Goal: Communication & Community: Share content

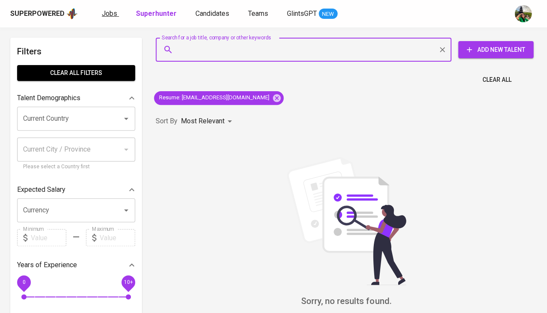
click at [107, 14] on span "Jobs" at bounding box center [109, 13] width 15 height 8
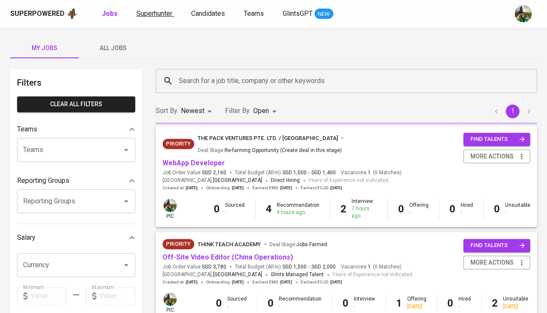
click at [160, 16] on span "Superhunter" at bounding box center [154, 13] width 36 height 8
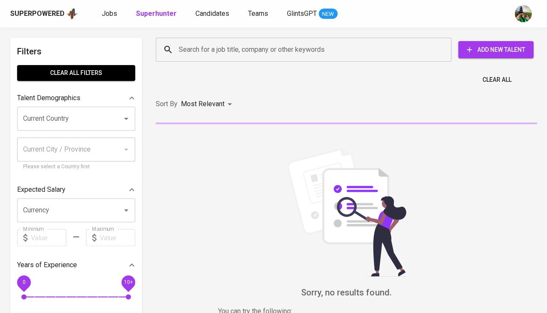
click at [108, 109] on div "Current Country" at bounding box center [76, 119] width 118 height 24
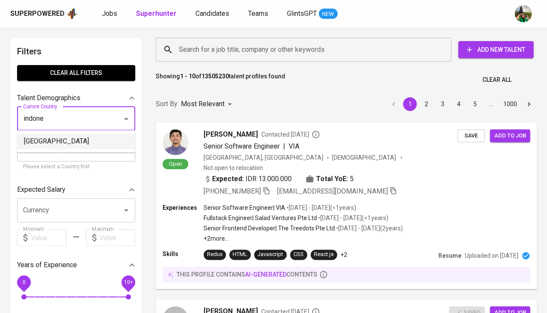
click at [79, 137] on li "[GEOGRAPHIC_DATA]" at bounding box center [76, 140] width 118 height 15
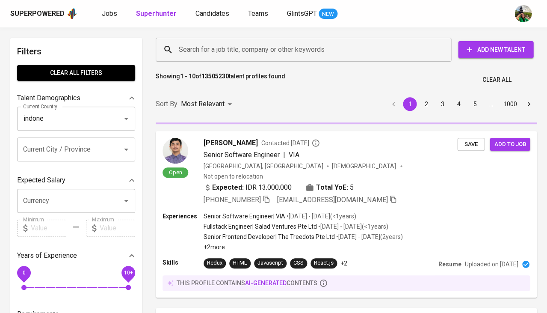
type input "[GEOGRAPHIC_DATA]"
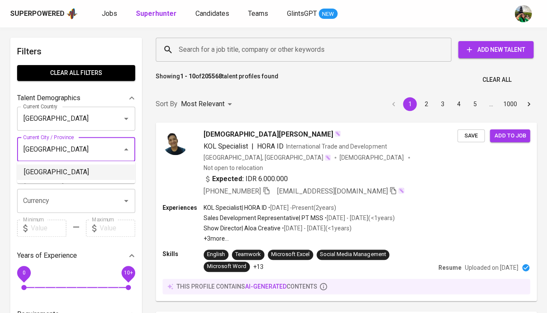
click at [66, 169] on li "[GEOGRAPHIC_DATA]" at bounding box center [76, 171] width 118 height 15
type input "[GEOGRAPHIC_DATA]"
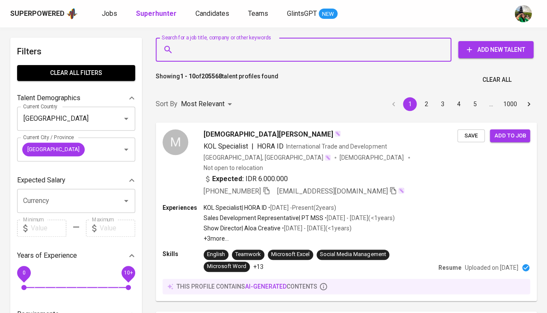
click at [231, 51] on input "Search for a job title, company or other keywords" at bounding box center [306, 49] width 258 height 16
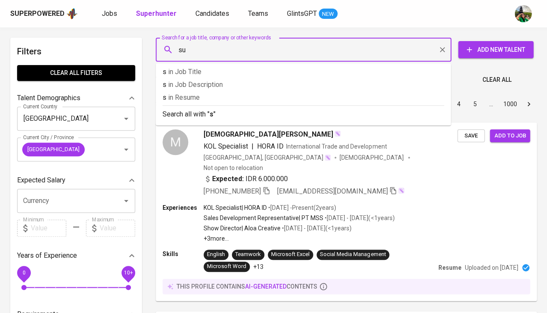
type input "s"
type input "[PERSON_NAME]"
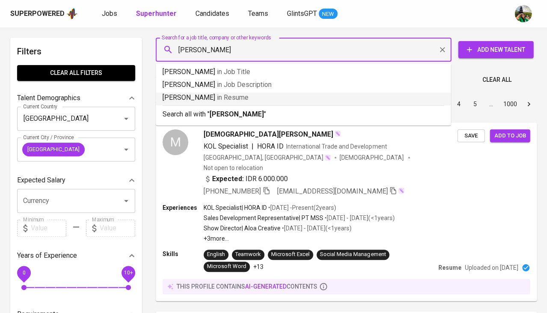
click at [223, 95] on span "in [GEOGRAPHIC_DATA]" at bounding box center [233, 97] width 32 height 8
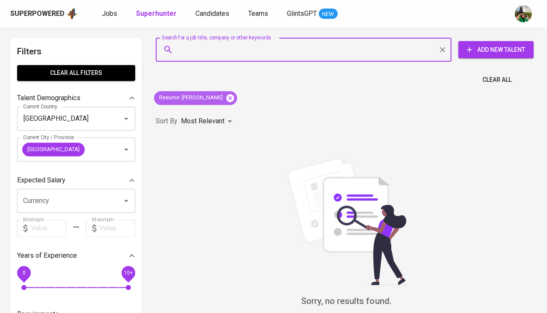
click at [226, 97] on icon at bounding box center [230, 98] width 8 height 8
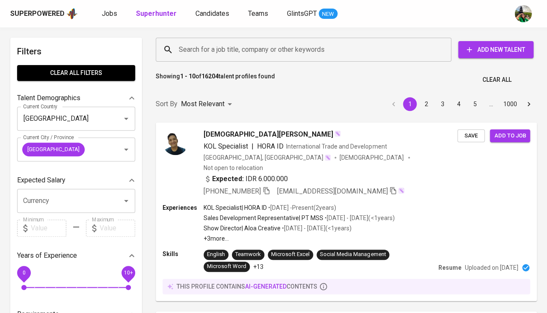
click at [228, 51] on input "Search for a job title, company or other keywords" at bounding box center [306, 49] width 258 height 16
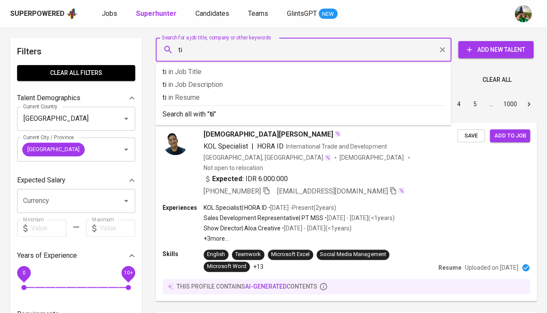
type input "t"
type input "honda"
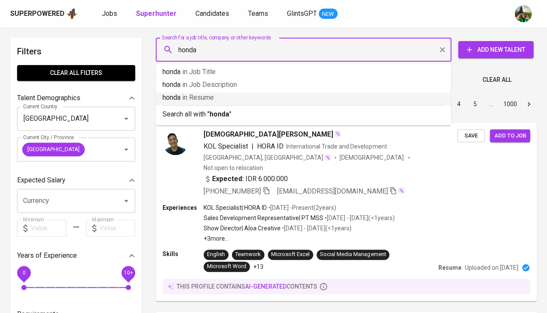
click at [222, 95] on p "honda in [GEOGRAPHIC_DATA]" at bounding box center [303, 97] width 281 height 10
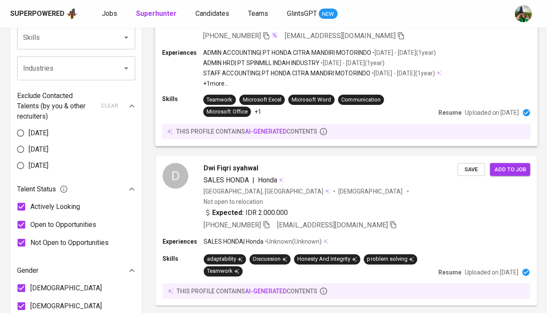
scroll to position [359, 0]
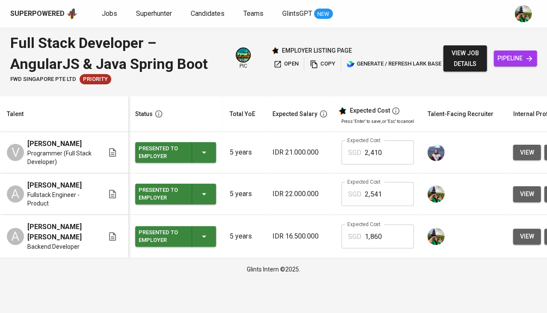
scroll to position [0, 186]
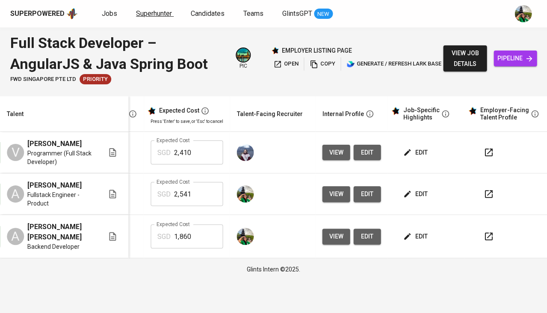
click at [145, 18] on link "Superhunter" at bounding box center [155, 14] width 38 height 11
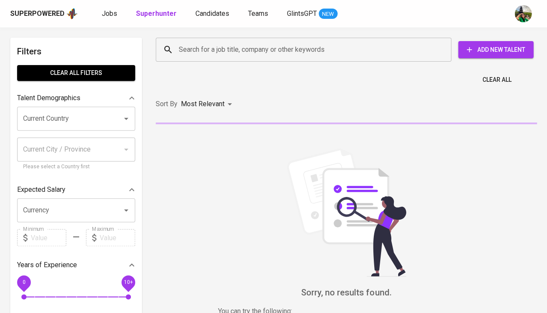
click at [203, 50] on input "Search for a job title, company or other keywords" at bounding box center [306, 49] width 258 height 16
paste input "shahrul.m@outlook.com"
type input "shahrul.m@outlook.com"
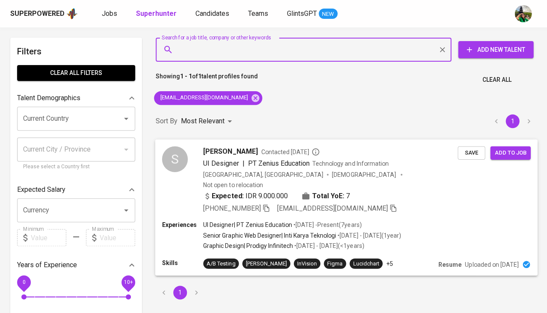
click at [477, 152] on span "Save" at bounding box center [471, 153] width 19 height 10
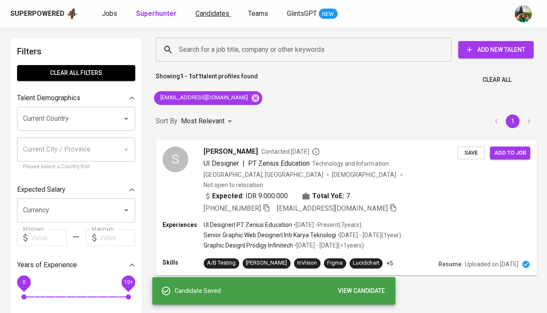
click at [214, 14] on span "Candidates" at bounding box center [212, 13] width 34 height 8
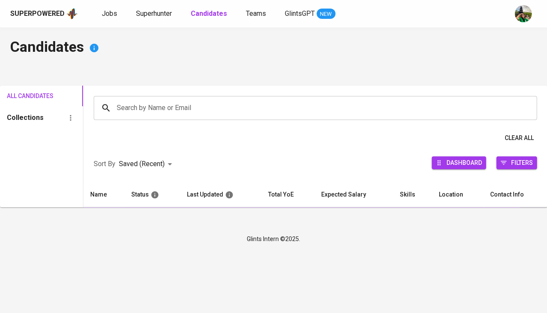
click at [214, 14] on b "Candidates" at bounding box center [209, 13] width 36 height 8
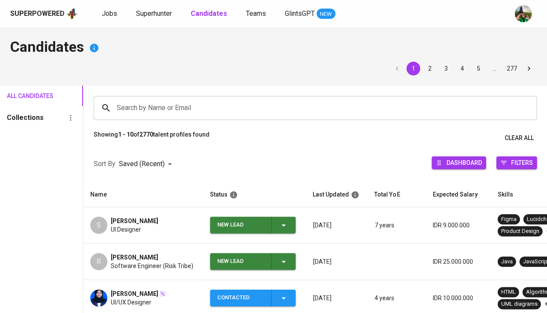
click at [288, 225] on span "New Lead" at bounding box center [252, 224] width 79 height 17
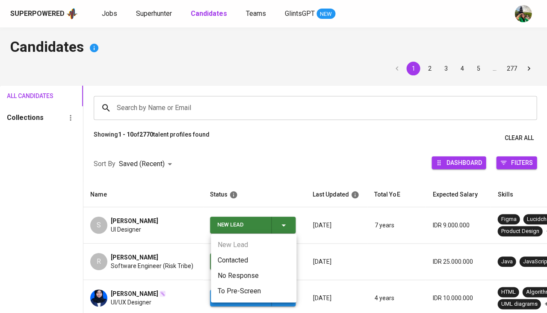
click at [237, 251] on ul "New Lead Contacted No Response To Pre-Screen" at bounding box center [254, 268] width 86 height 68
click at [226, 263] on li "Contacted" at bounding box center [254, 259] width 86 height 15
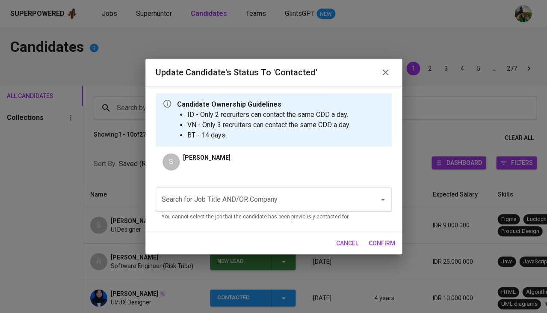
click at [223, 195] on input "Search for Job Title AND/OR Company" at bounding box center [262, 199] width 204 height 16
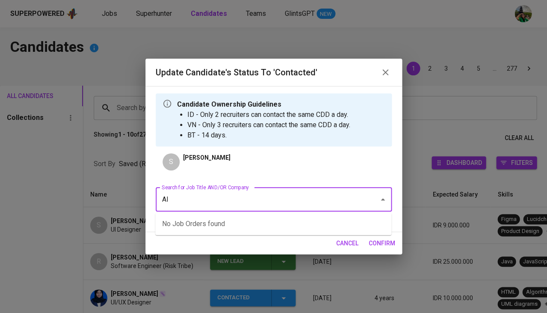
type input "A"
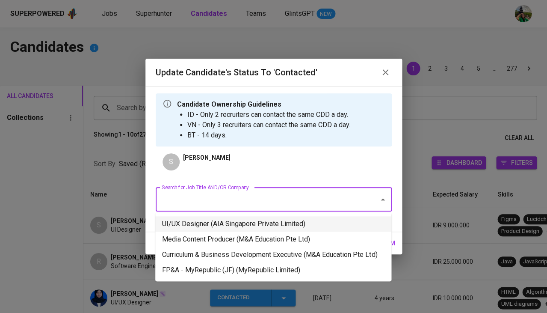
click at [273, 216] on li "UI/UX Designer (AIA Singapore Private Limited)" at bounding box center [273, 223] width 236 height 15
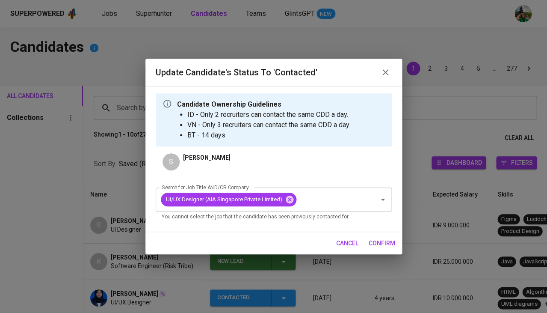
click at [377, 245] on span "confirm" at bounding box center [382, 243] width 27 height 11
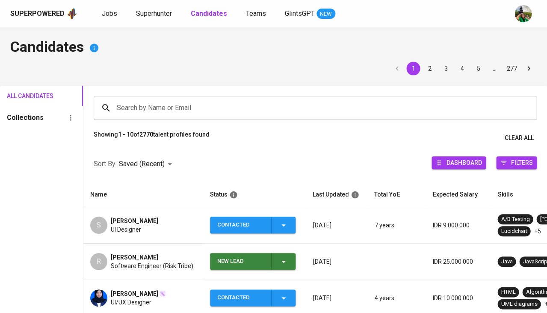
click at [139, 219] on span "Shahrul Mukharom" at bounding box center [134, 220] width 47 height 9
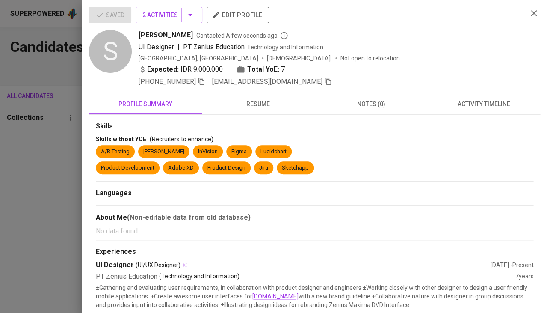
click at [199, 82] on icon "button" at bounding box center [202, 81] width 8 height 8
click at [480, 101] on span "activity timeline" at bounding box center [483, 104] width 103 height 11
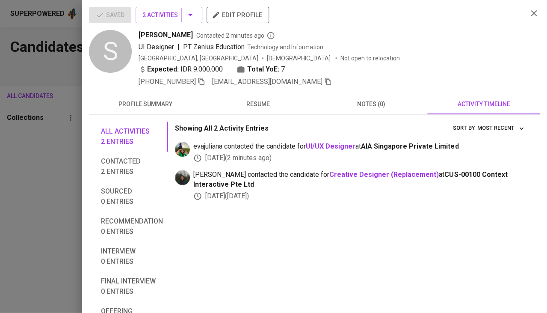
click at [324, 81] on icon "button" at bounding box center [328, 81] width 8 height 8
click at [17, 160] on div at bounding box center [273, 156] width 547 height 313
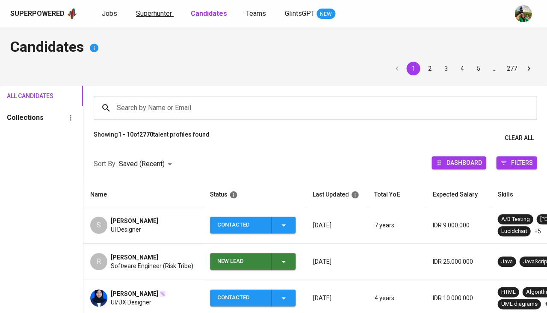
click at [145, 10] on span "Superhunter" at bounding box center [154, 13] width 36 height 8
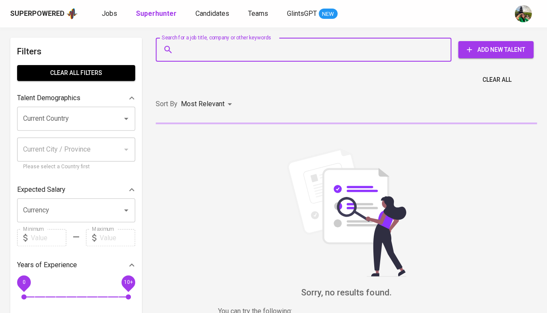
click at [187, 50] on input "Search for a job title, company or other keywords" at bounding box center [306, 49] width 258 height 16
paste input "sahrul@vegapunk.my.id"
type input "sahrul@vegapunk.my.id"
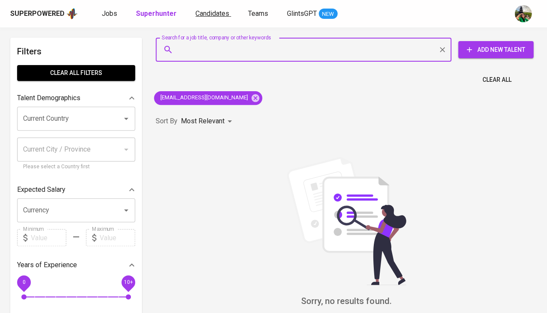
click at [215, 13] on span "Candidates" at bounding box center [212, 13] width 34 height 8
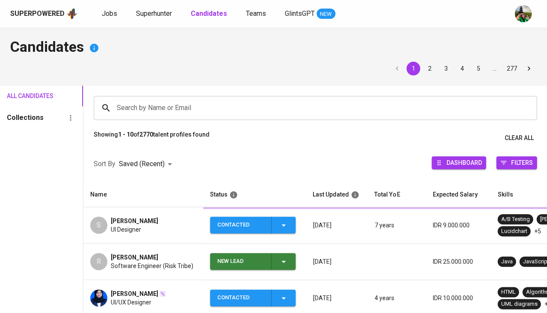
click at [180, 108] on input "Search by Name or Email" at bounding box center [318, 108] width 406 height 16
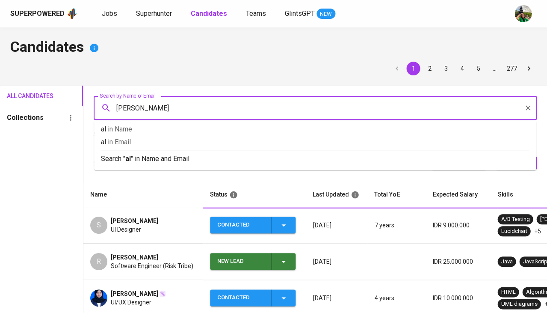
type input "alfa"
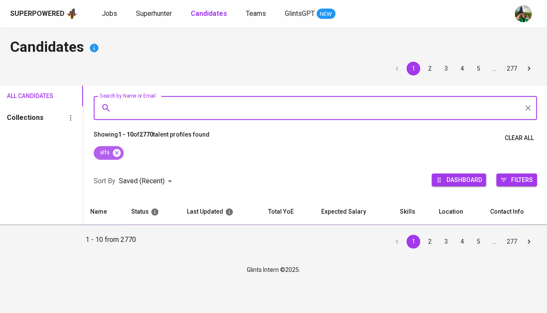
click at [120, 151] on icon at bounding box center [117, 152] width 8 height 8
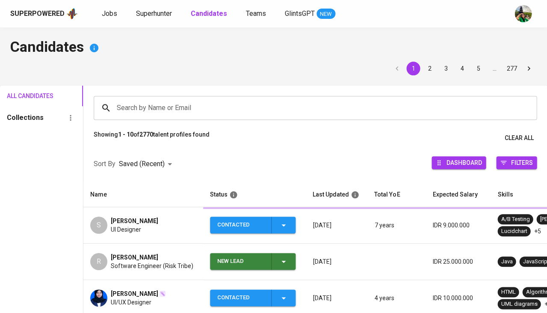
click at [148, 114] on input "Search by Name or Email" at bounding box center [318, 108] width 406 height 16
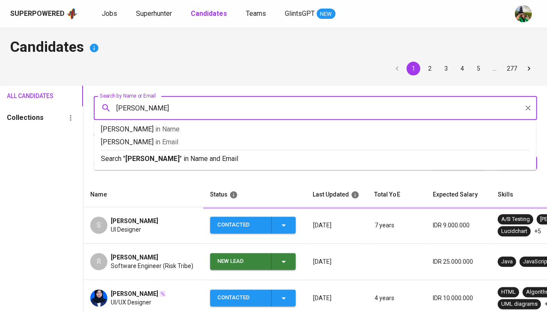
type input "Alfa"
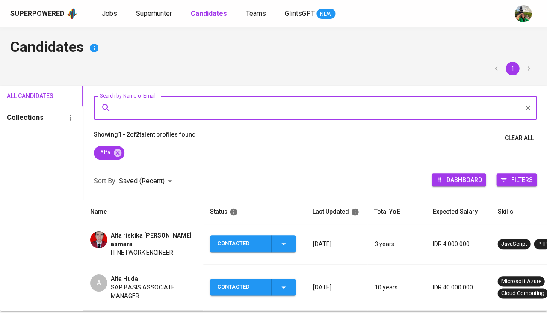
click at [142, 233] on span "Alfa riskika Dian asmara" at bounding box center [154, 239] width 86 height 17
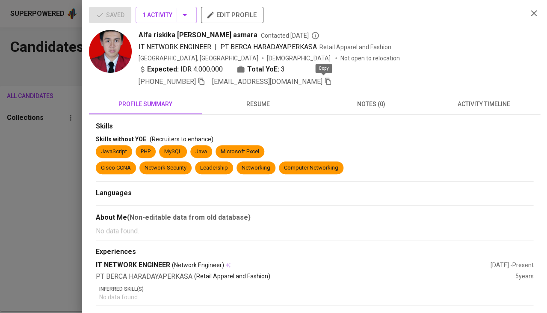
click at [324, 77] on icon "button" at bounding box center [328, 81] width 8 height 8
click at [16, 177] on div at bounding box center [273, 156] width 547 height 313
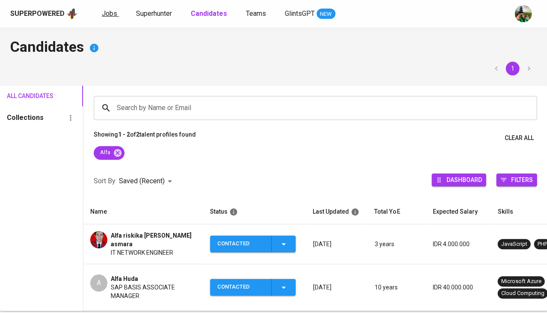
click at [113, 11] on span "Jobs" at bounding box center [109, 13] width 15 height 8
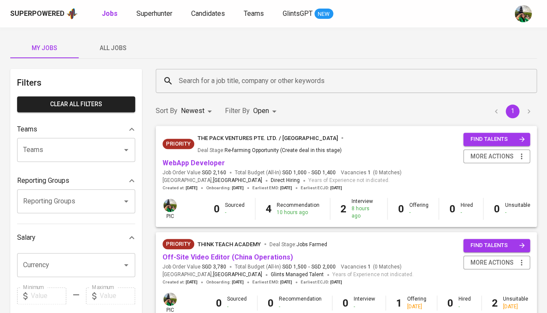
click at [120, 47] on span "All Jobs" at bounding box center [113, 48] width 58 height 11
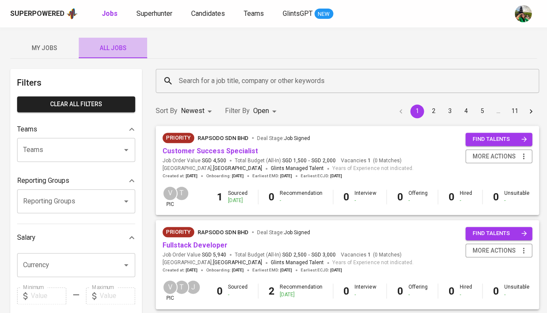
click at [114, 43] on span "All Jobs" at bounding box center [113, 48] width 58 height 11
click at [206, 78] on input "Search for a job title, company or other keywords" at bounding box center [350, 81] width 346 height 16
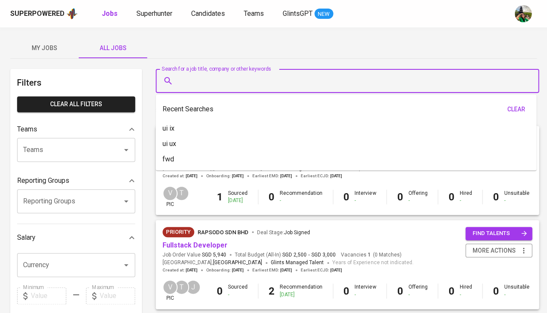
type input "A"
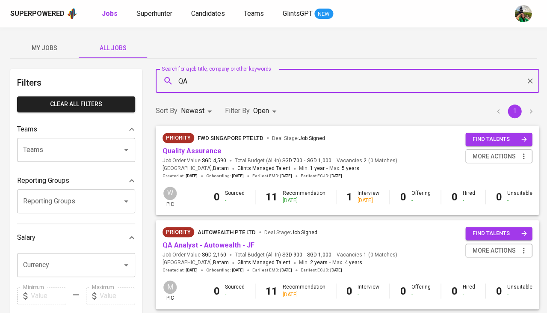
type input "Q"
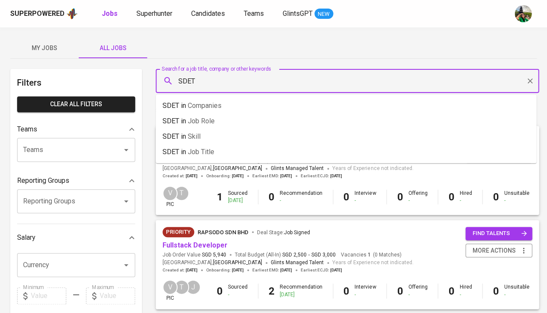
type input "SDET"
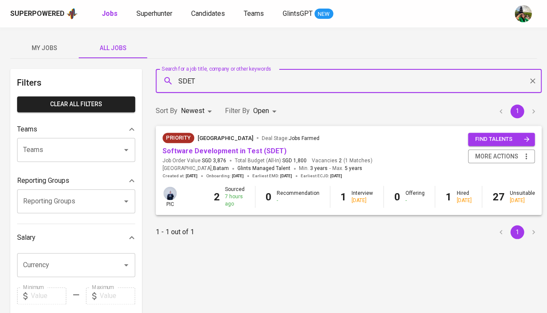
click at [240, 160] on span "Total Budget (All-In) SGD 1,800" at bounding box center [271, 160] width 72 height 7
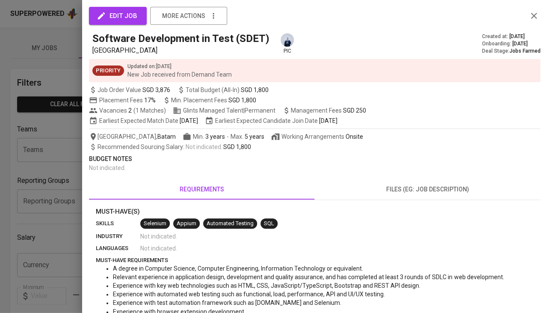
click at [51, 214] on div at bounding box center [273, 156] width 547 height 313
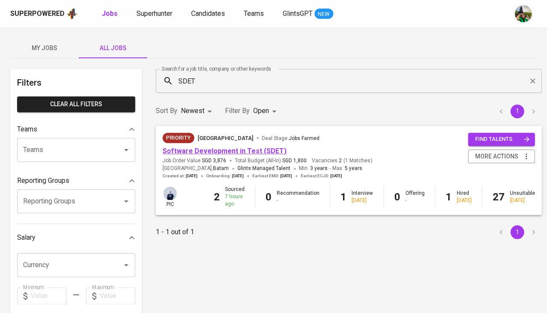
click at [216, 153] on link "Software Development in Test (SDET)" at bounding box center [225, 151] width 124 height 8
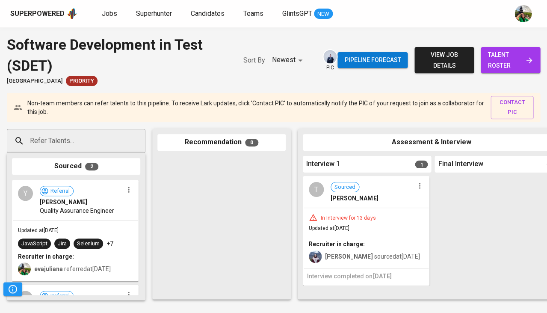
click at [86, 142] on input "Refer Talents..." at bounding box center [73, 141] width 90 height 16
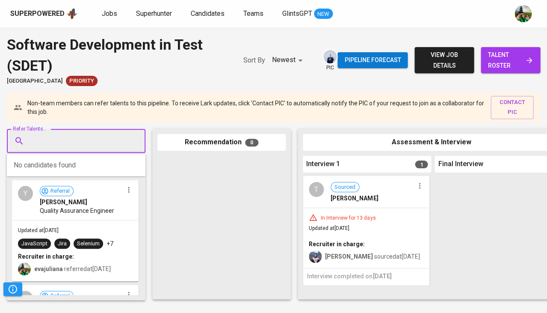
paste input "alfariskikadianasmara@gmail.com"
type input "alfariskikadianasmara@gmail.com"
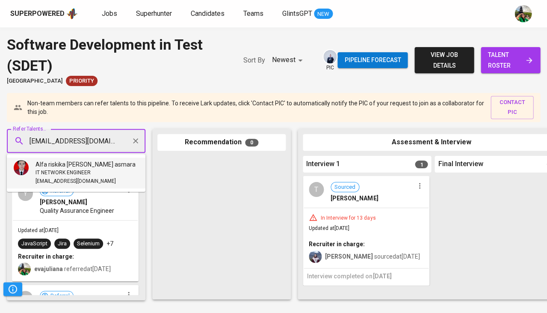
click at [88, 169] on span "IT NETWORK ENGINEER" at bounding box center [63, 173] width 55 height 9
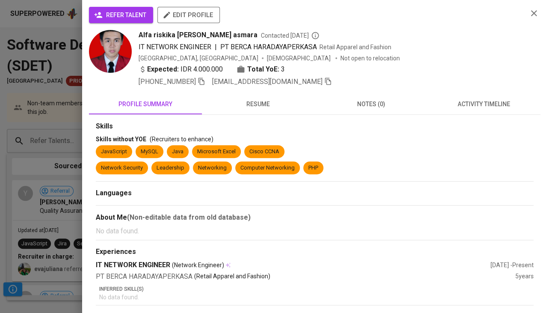
click at [127, 14] on span "refer talent" at bounding box center [121, 15] width 50 height 11
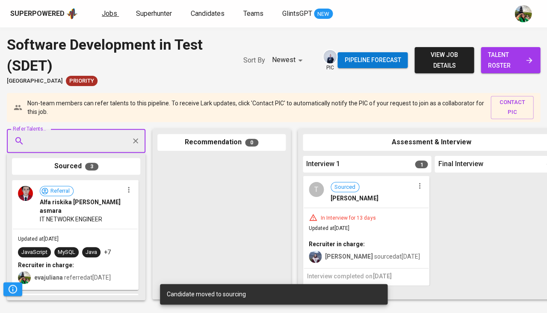
click at [103, 16] on span "Jobs" at bounding box center [109, 13] width 15 height 8
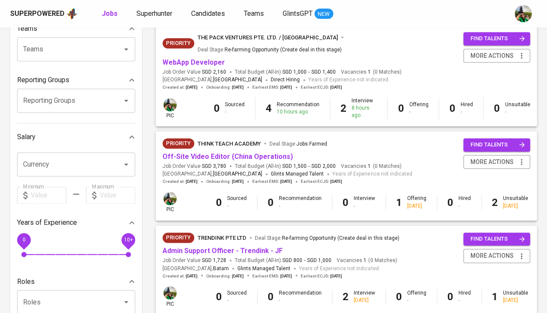
scroll to position [79, 0]
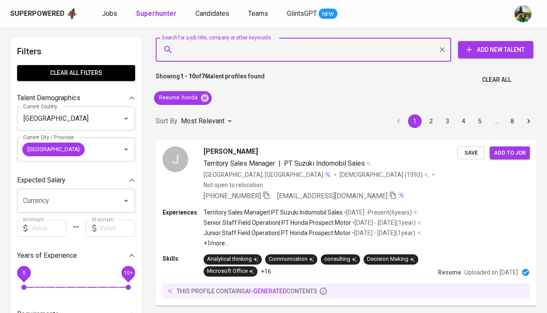
scroll to position [359, 0]
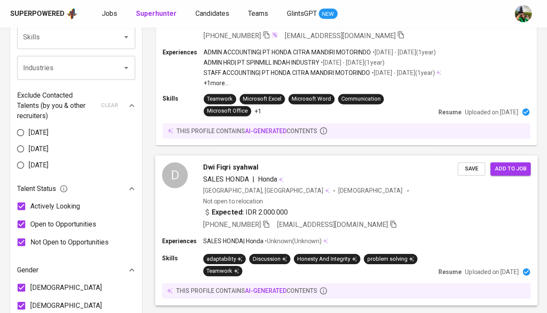
click at [207, 175] on span "SALES HONDA" at bounding box center [225, 179] width 45 height 8
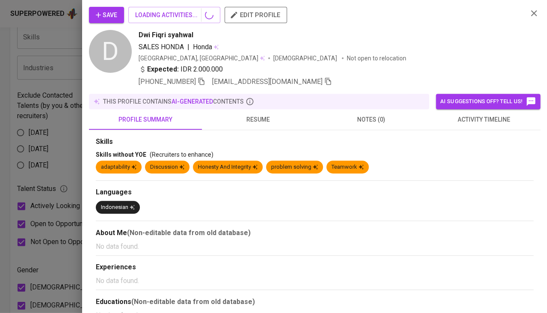
click at [250, 118] on span "resume" at bounding box center [258, 119] width 103 height 11
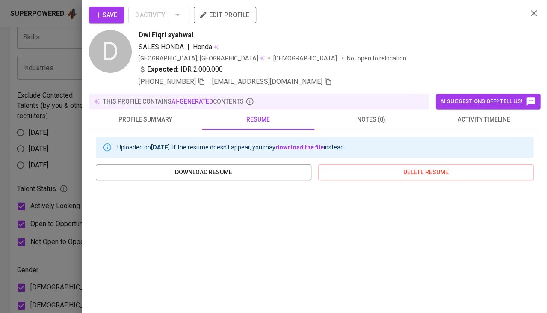
scroll to position [126, 0]
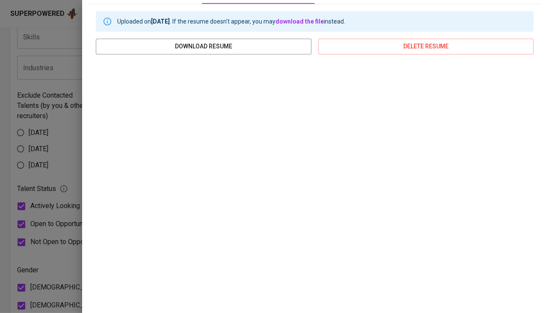
click at [32, 240] on div at bounding box center [273, 156] width 547 height 313
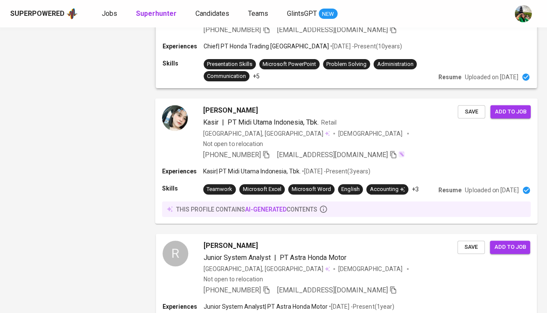
scroll to position [745, 0]
